Goal: Find specific page/section: Find specific page/section

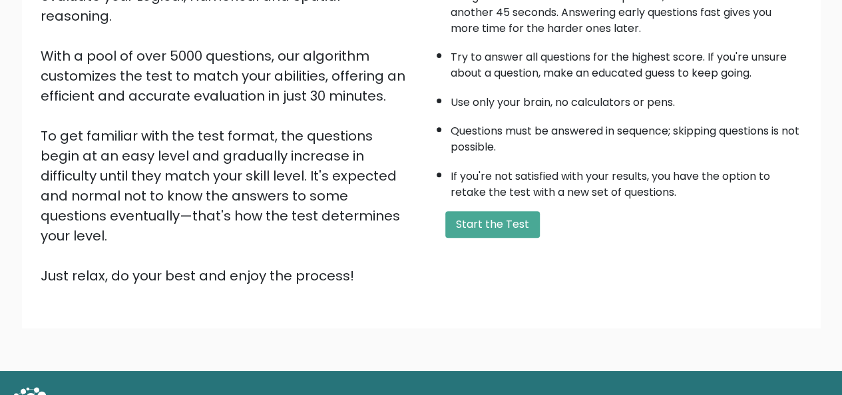
scroll to position [214, 0]
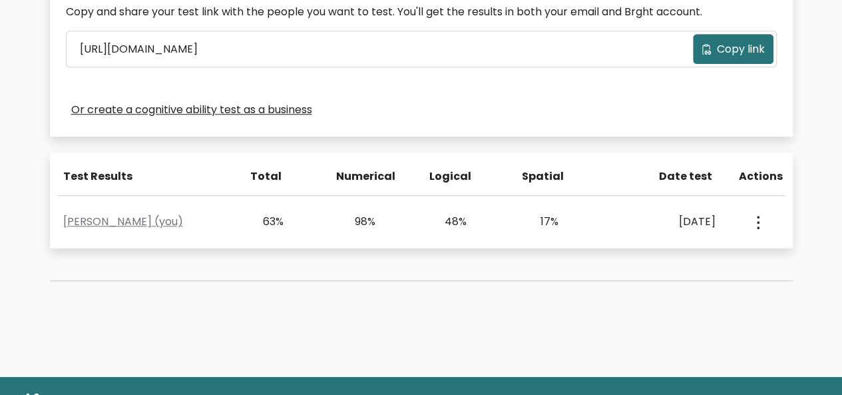
scroll to position [513, 0]
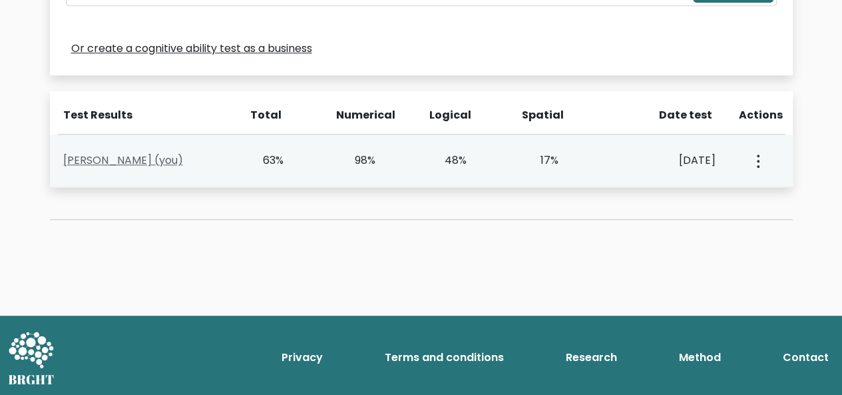
click at [117, 155] on link "Maula Azizah (you)" at bounding box center [123, 159] width 120 height 15
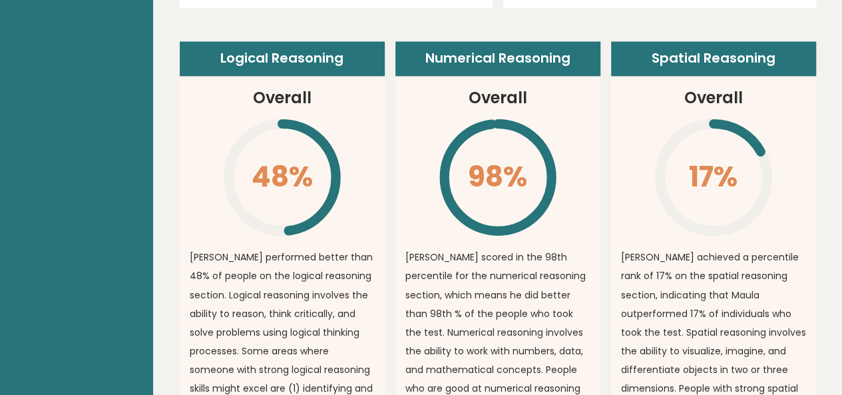
scroll to position [983, 0]
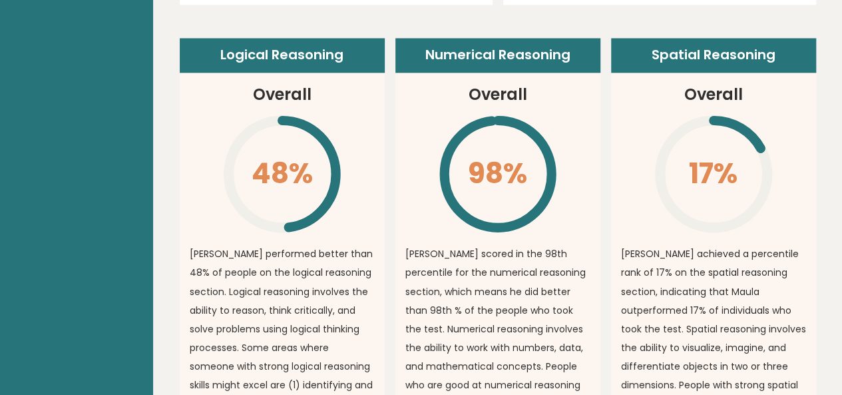
click at [751, 247] on p "[PERSON_NAME] achieved a percentile rank of 17% on the spatial reasoning sectio…" at bounding box center [713, 365] width 185 height 242
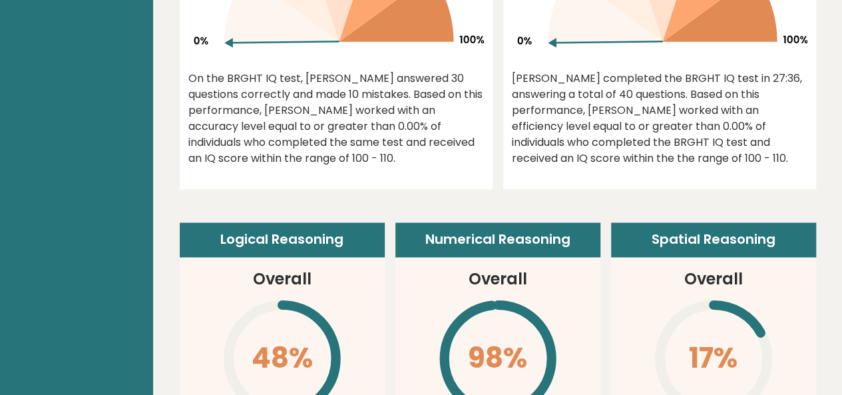
scroll to position [717, 0]
